Goal: Task Accomplishment & Management: Manage account settings

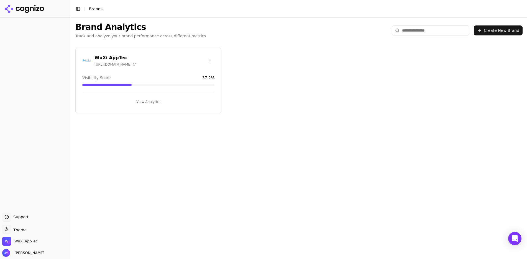
click at [325, 118] on div "Brand Analytics Track and analyze your brand performance across different metri…" at bounding box center [299, 138] width 456 height 241
click at [25, 256] on span "Jessica Yang" at bounding box center [23, 253] width 42 height 8
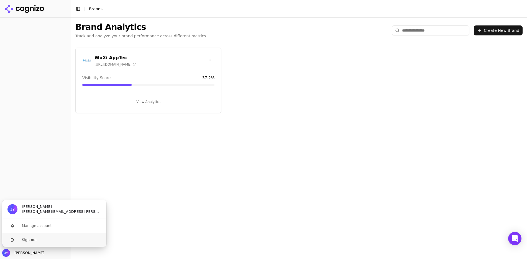
click at [44, 240] on button "Sign out" at bounding box center [54, 240] width 105 height 14
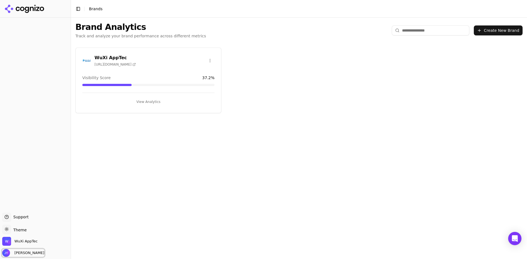
click at [20, 251] on span "[PERSON_NAME]" at bounding box center [28, 253] width 32 height 5
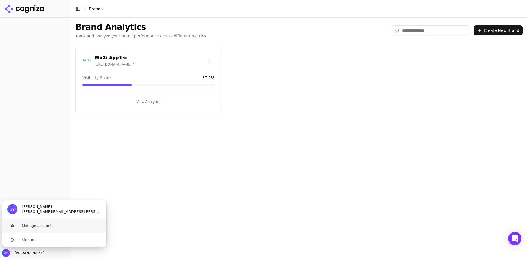
click at [50, 225] on button "Manage account" at bounding box center [54, 226] width 105 height 14
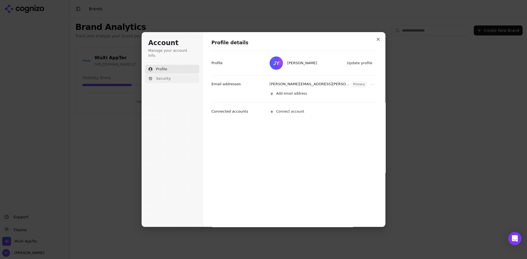
click at [165, 76] on span "Security" at bounding box center [163, 78] width 15 height 5
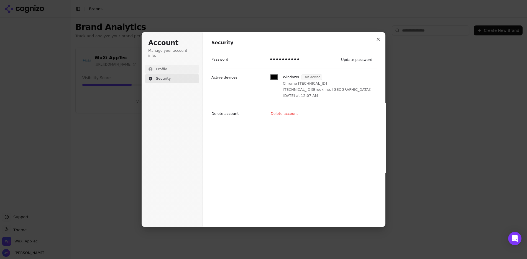
click at [171, 65] on button "Profile" at bounding box center [172, 69] width 54 height 9
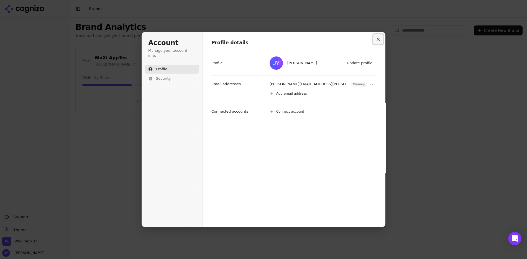
click at [377, 39] on icon "Close modal" at bounding box center [377, 39] width 3 height 3
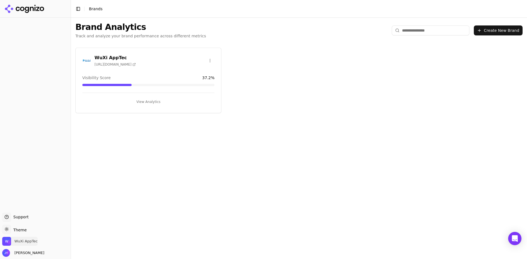
click at [24, 238] on span "WuXi AppTec" at bounding box center [19, 241] width 35 height 9
click at [81, 225] on button "Manage" at bounding box center [90, 225] width 22 height 7
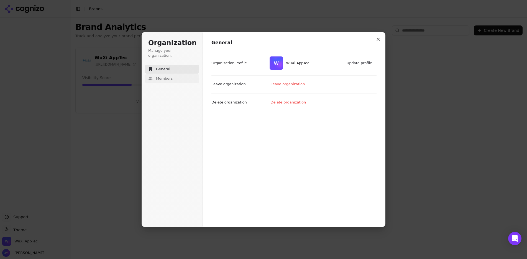
click at [175, 74] on button "Members" at bounding box center [172, 78] width 54 height 9
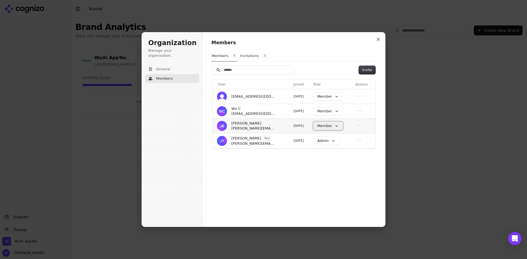
click at [335, 127] on button "Member" at bounding box center [327, 126] width 29 height 8
click at [330, 137] on div "Admin" at bounding box center [325, 136] width 24 height 9
click at [378, 38] on icon "Close modal" at bounding box center [377, 39] width 3 height 3
